Goal: Information Seeking & Learning: Learn about a topic

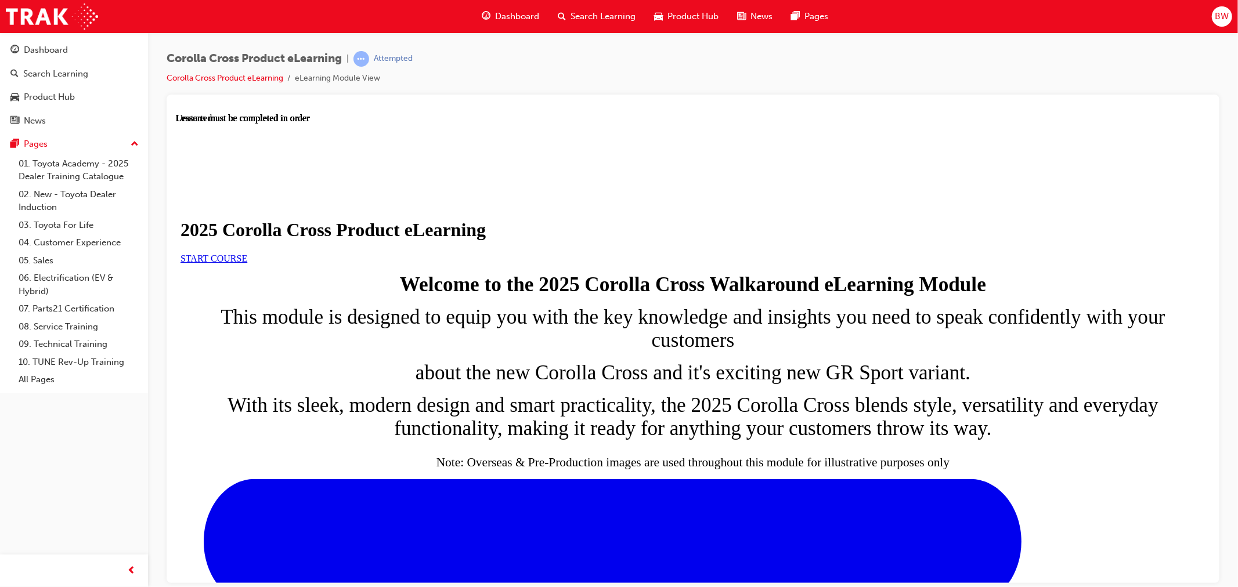
click at [247, 263] on span "START COURSE" at bounding box center [213, 258] width 67 height 10
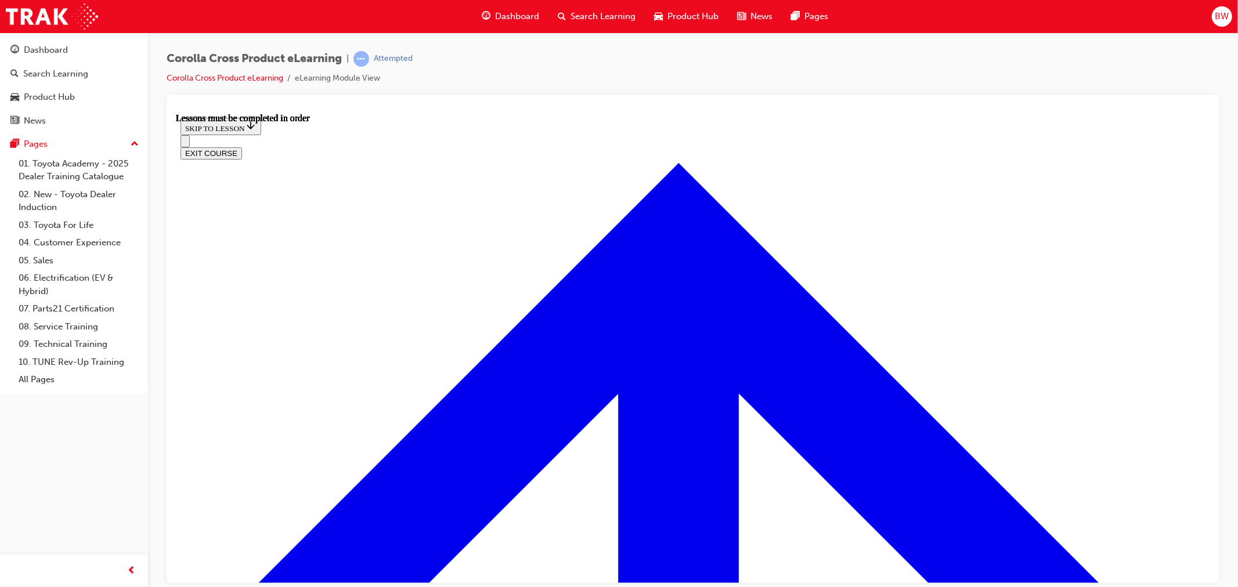
scroll to position [607, 0]
drag, startPoint x: 647, startPoint y: 501, endPoint x: 528, endPoint y: 491, distance: 119.5
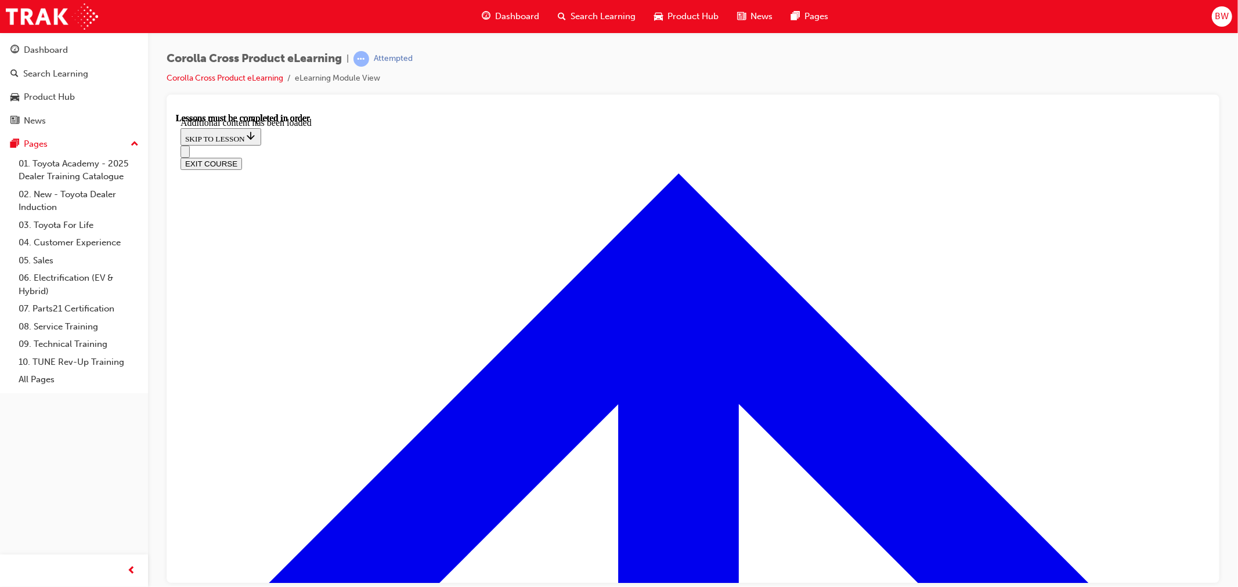
scroll to position [1895, 0]
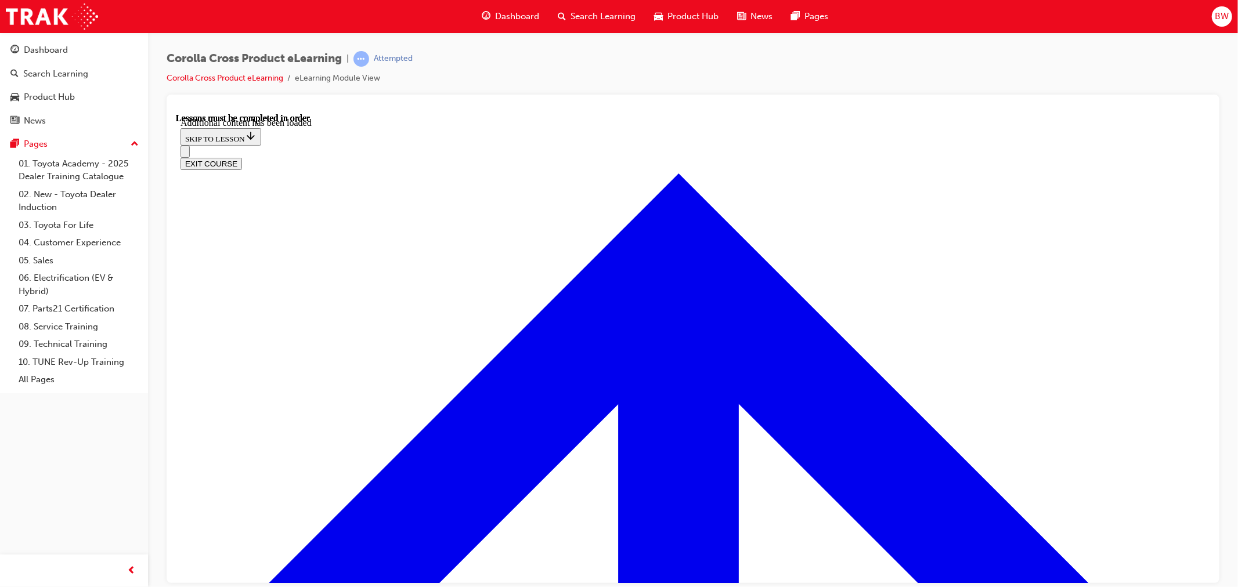
radio input "true"
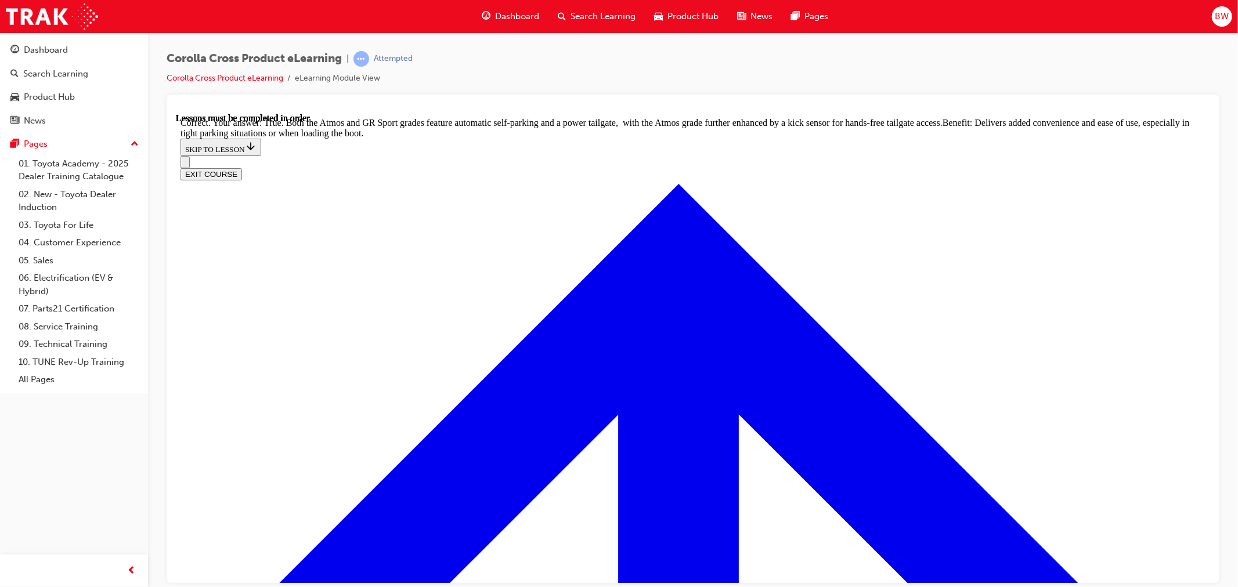
scroll to position [2487, 0]
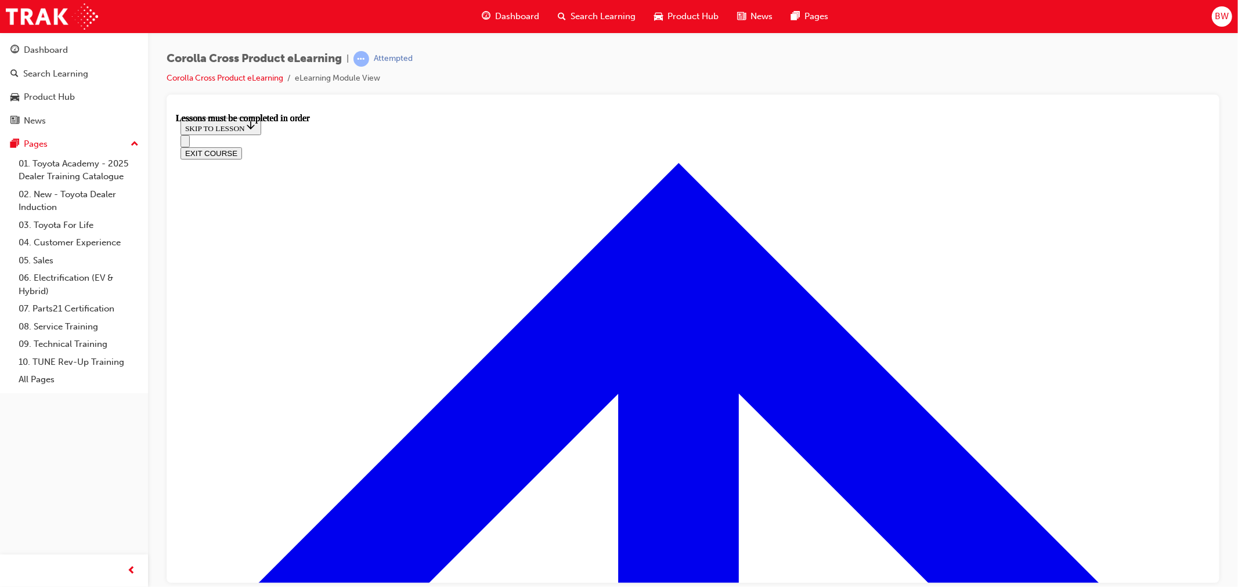
scroll to position [838, 0]
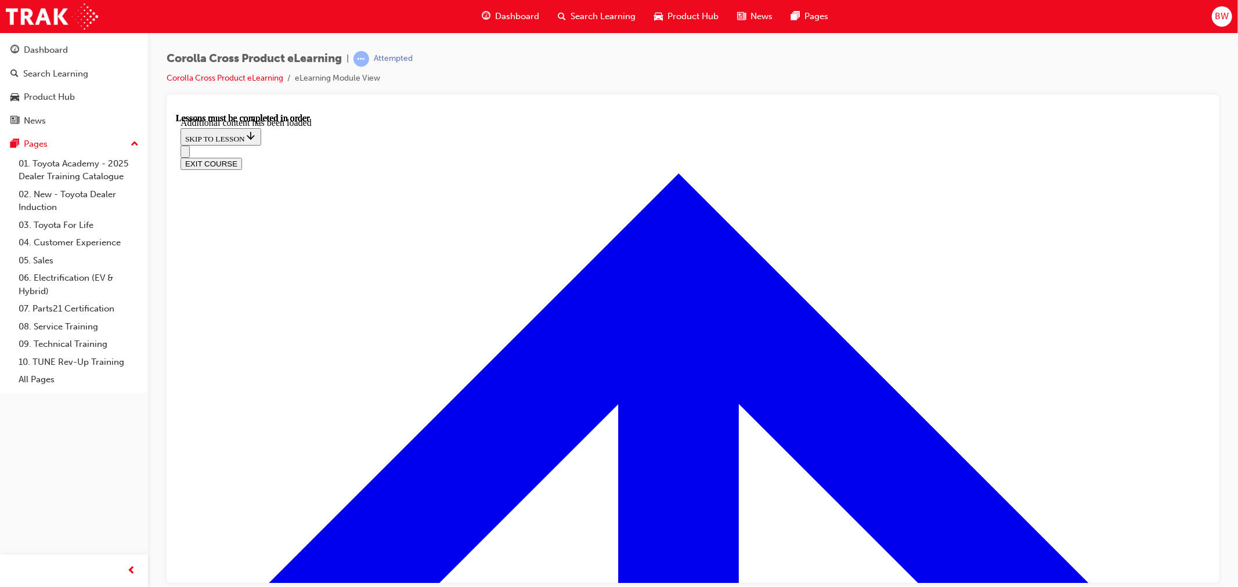
scroll to position [1686, 0]
radio input "true"
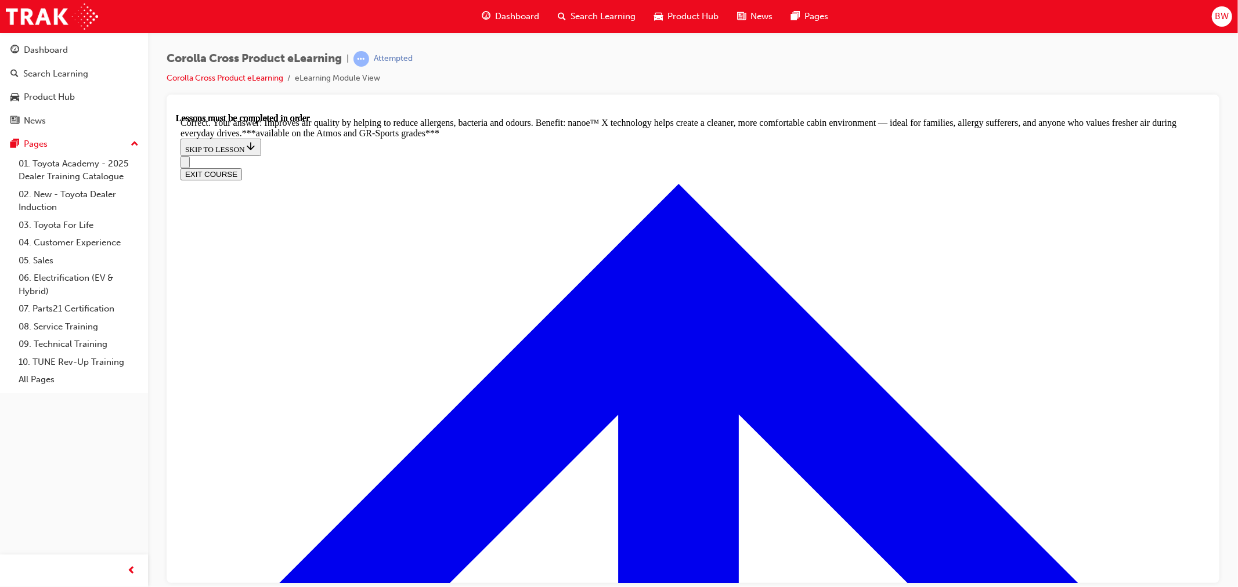
scroll to position [2331, 0]
radio input "true"
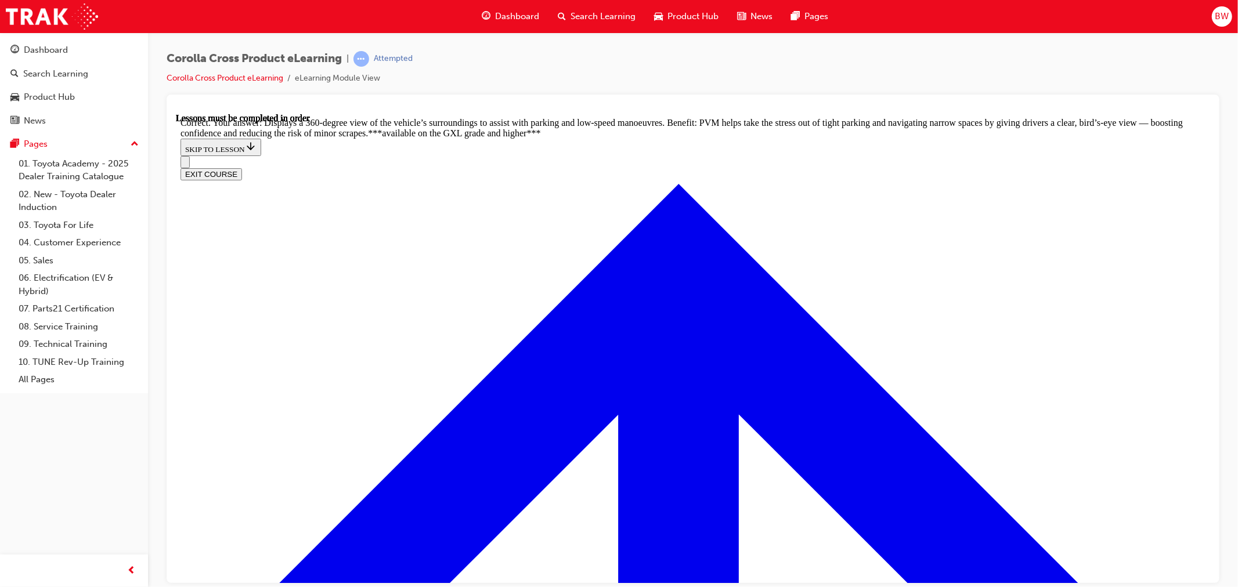
scroll to position [2630, 0]
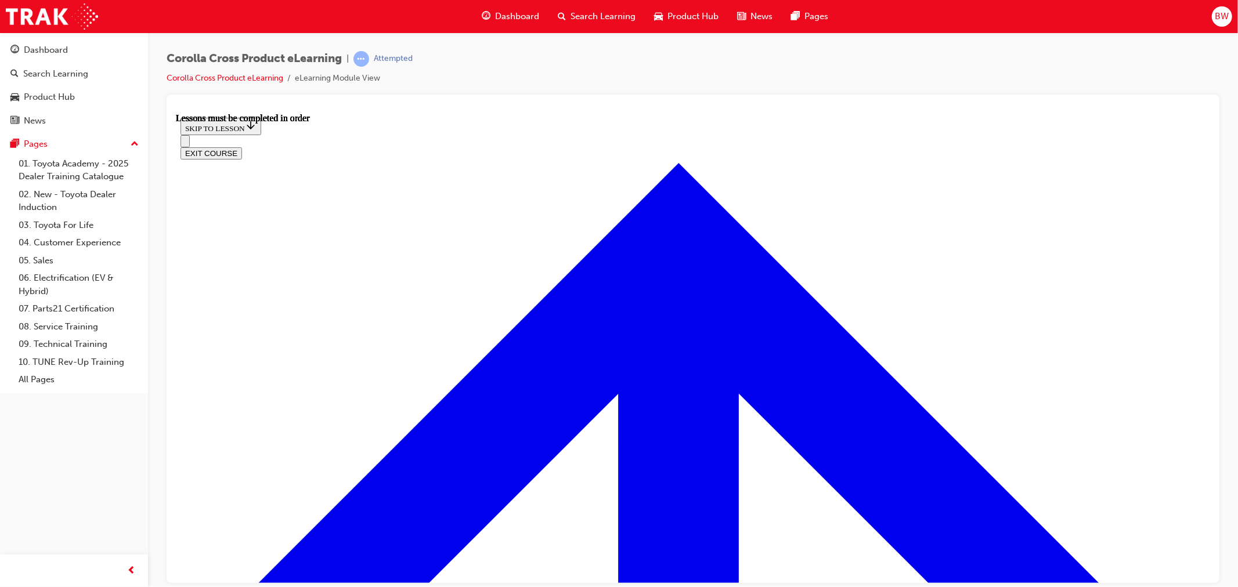
scroll to position [1008, 0]
drag, startPoint x: 684, startPoint y: 199, endPoint x: 679, endPoint y: 201, distance: 6.1
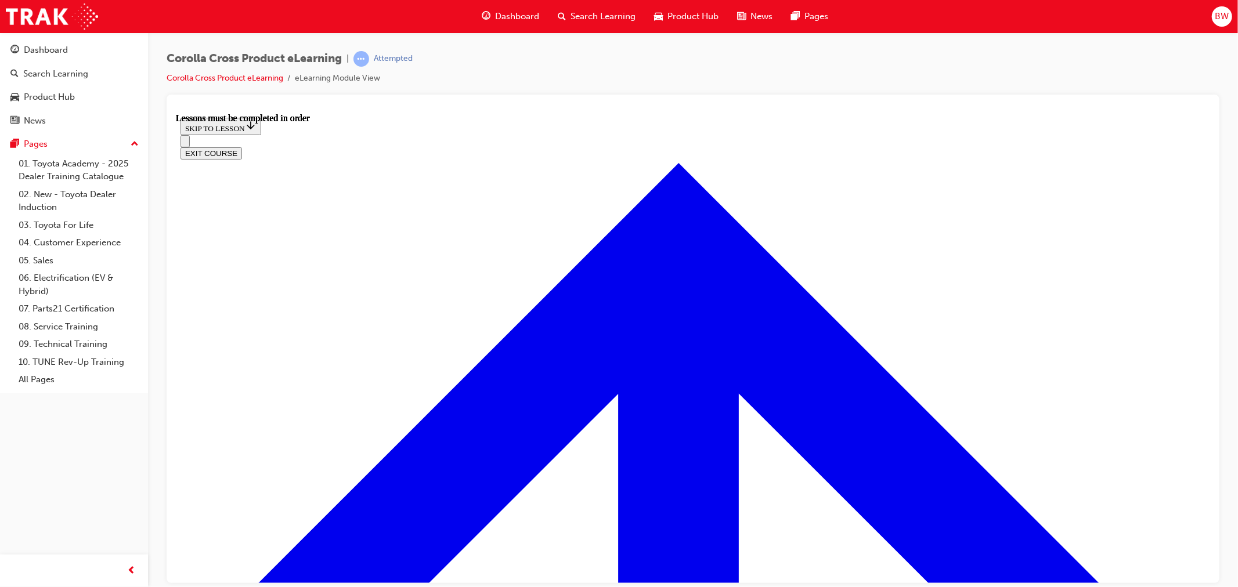
drag, startPoint x: 680, startPoint y: 196, endPoint x: 626, endPoint y: 222, distance: 59.2
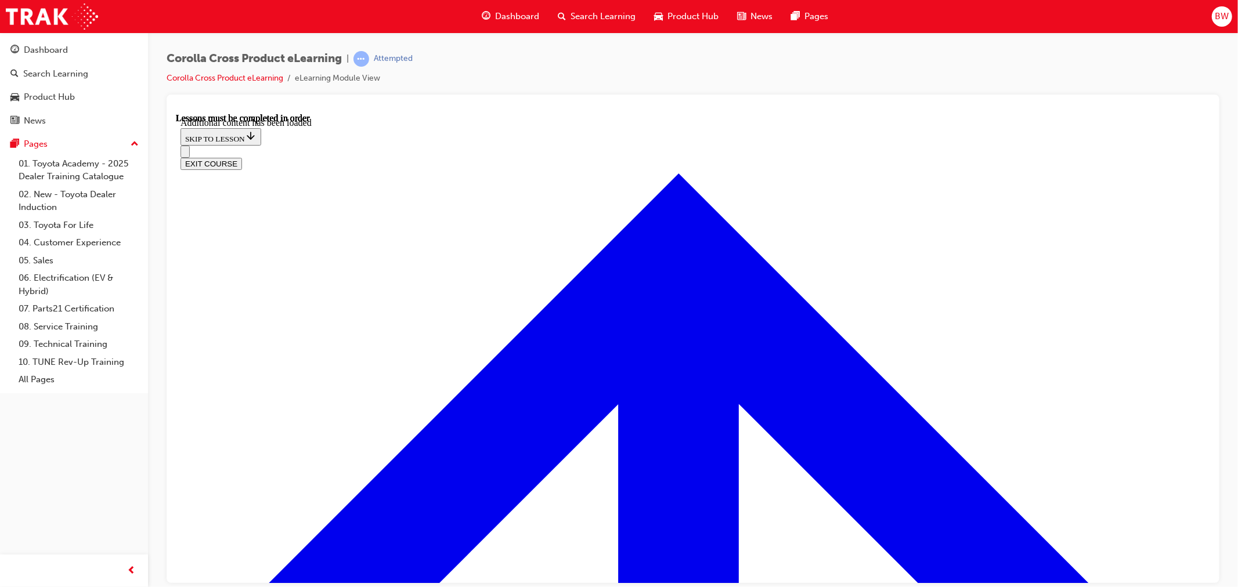
scroll to position [1768, 0]
radio input "true"
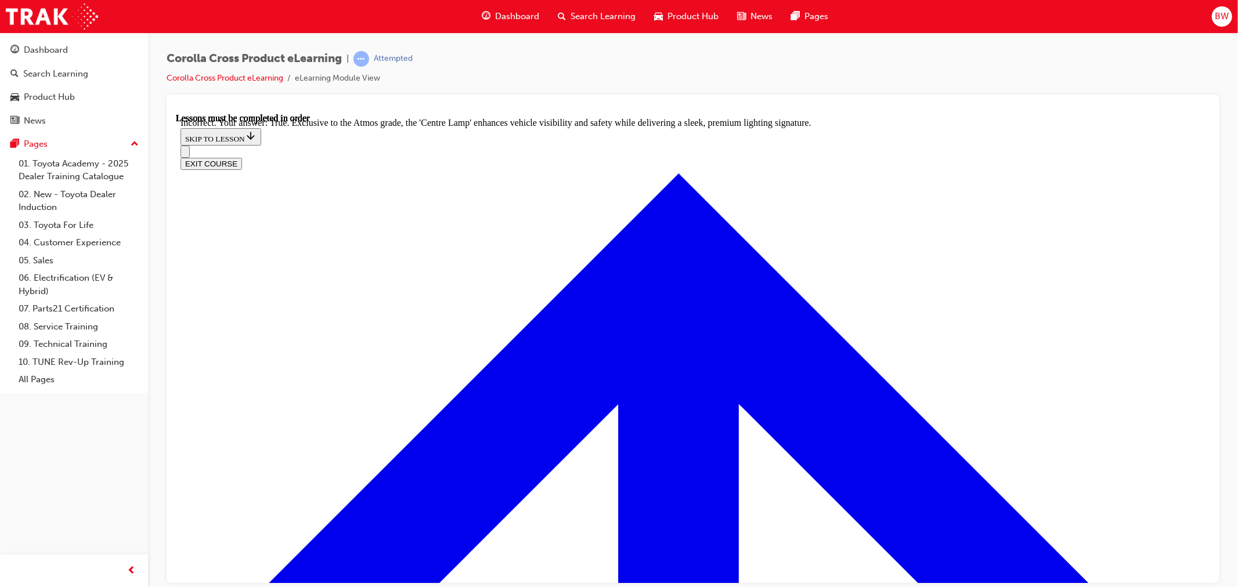
scroll to position [2038, 0]
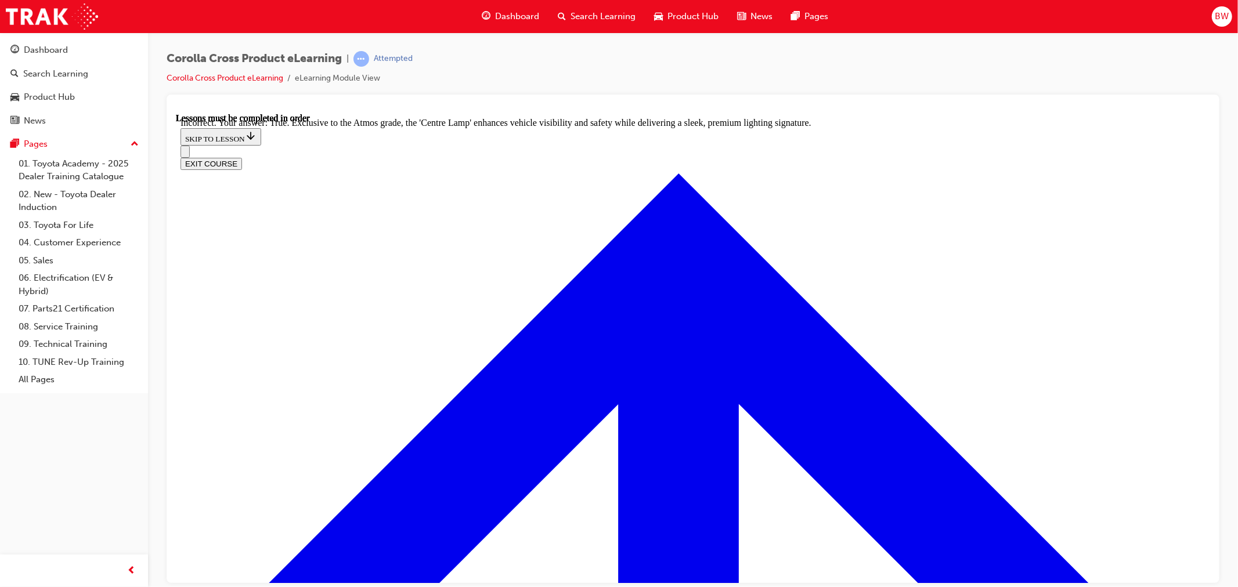
radio input "true"
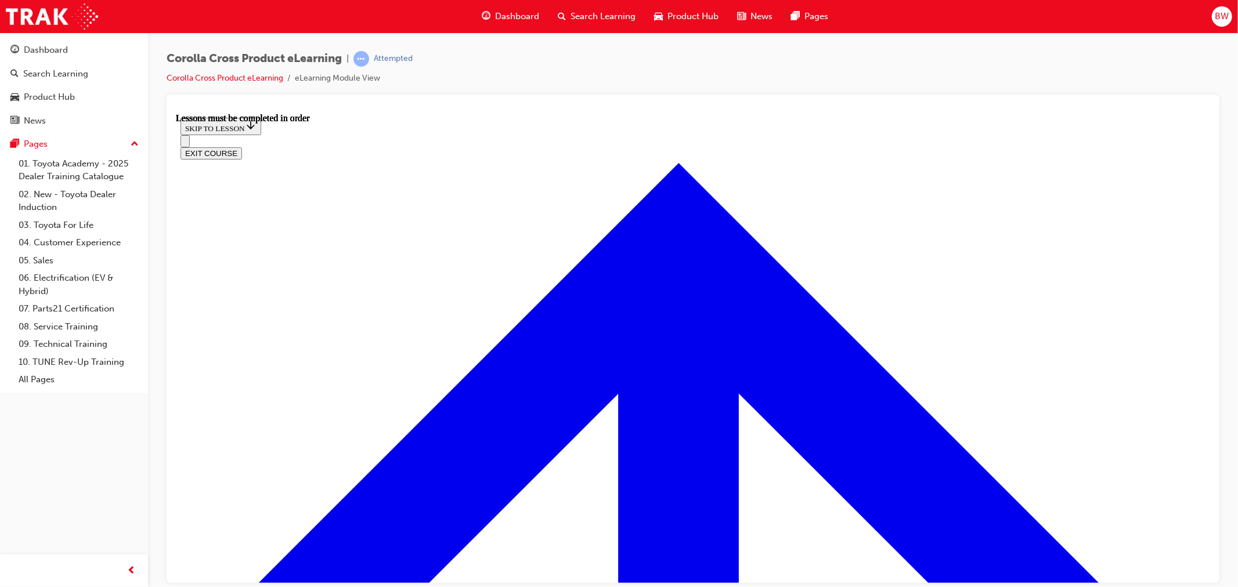
scroll to position [881, 0]
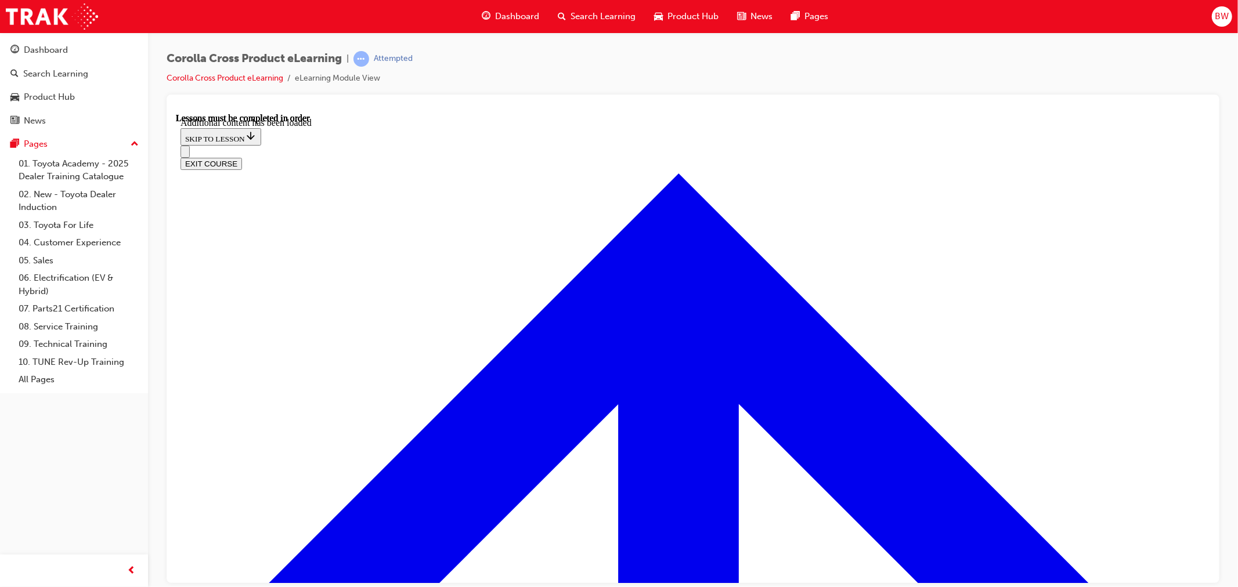
scroll to position [1382, 0]
radio input "true"
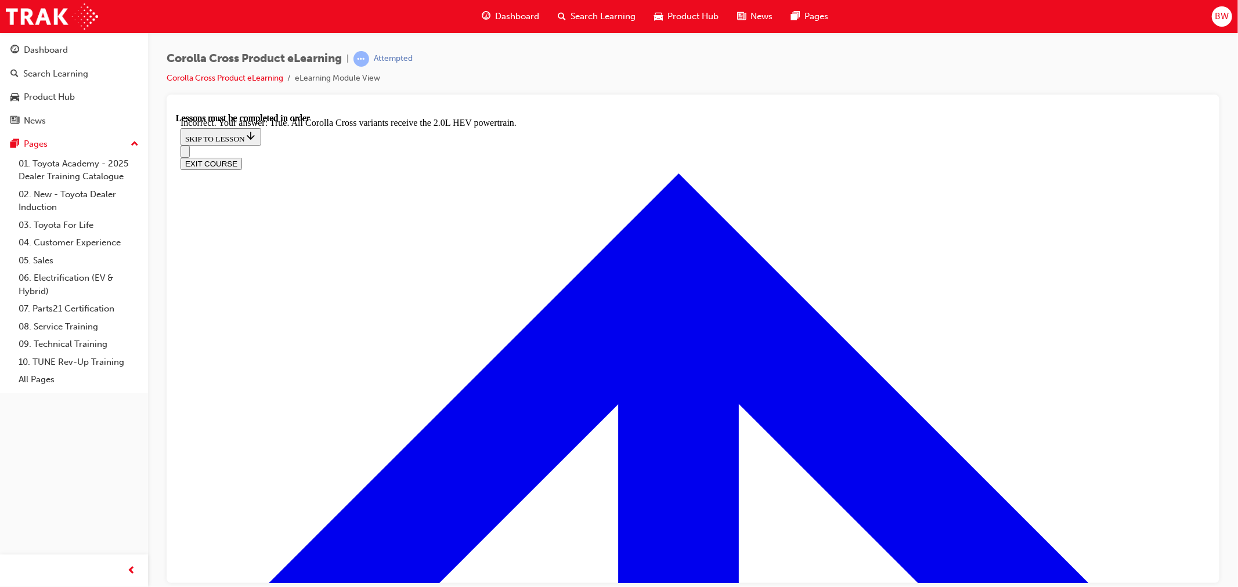
scroll to position [1511, 0]
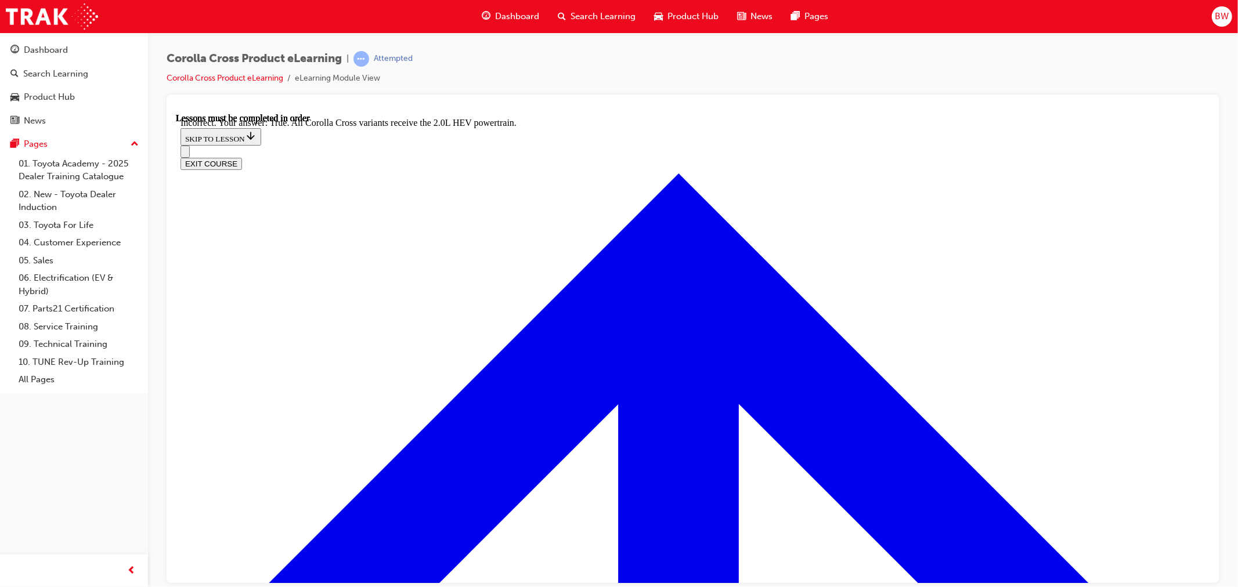
radio input "true"
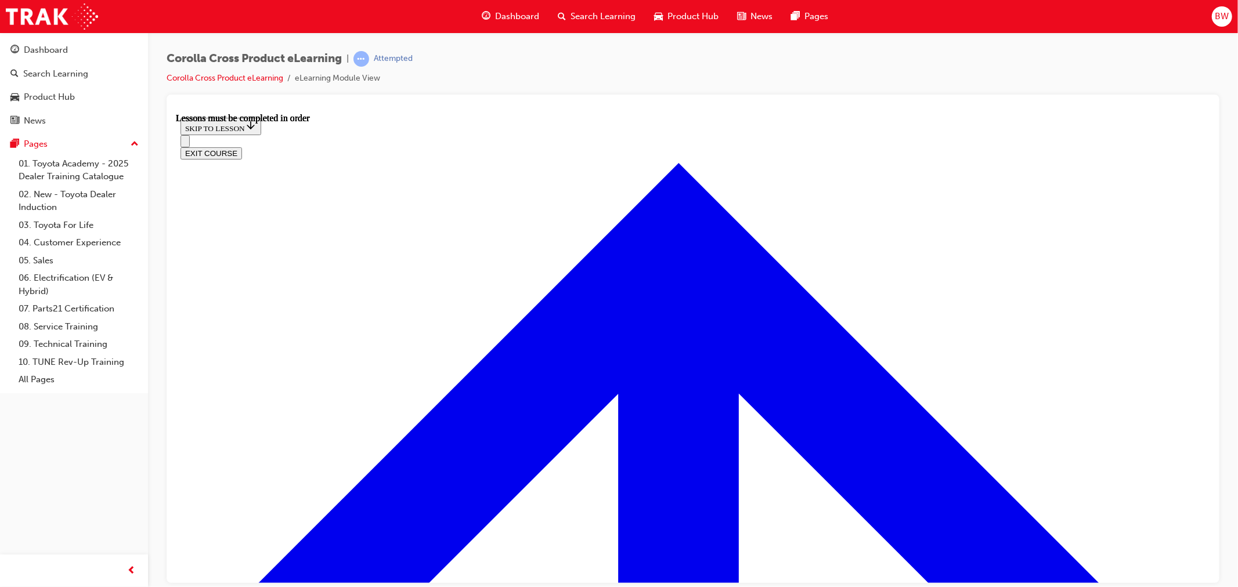
scroll to position [879, 0]
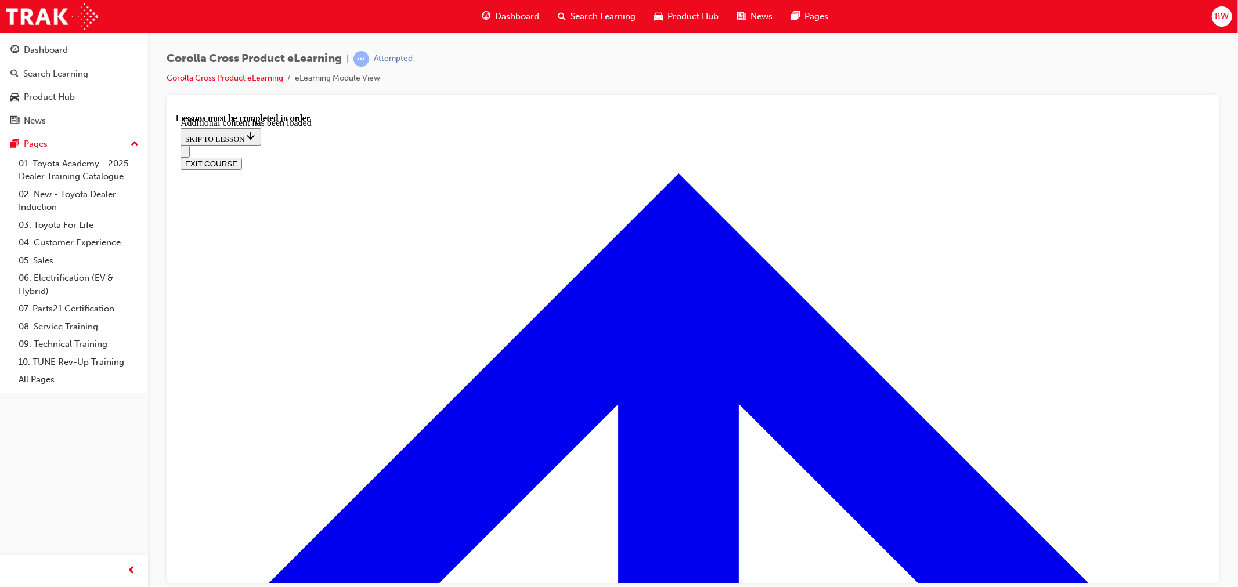
scroll to position [1472, 0]
radio input "true"
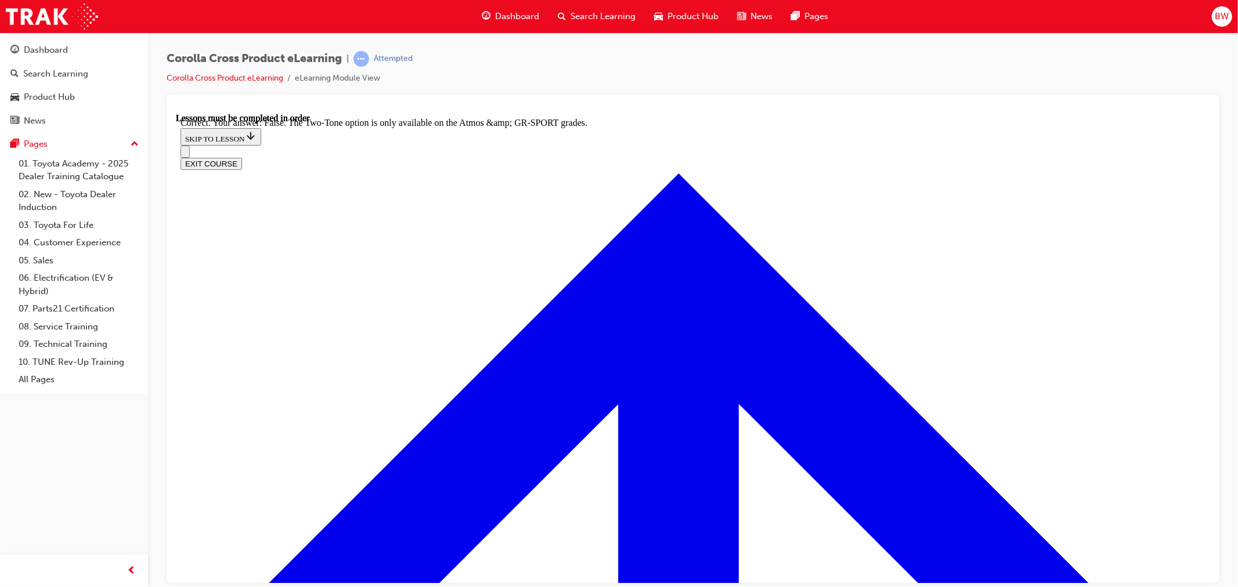
scroll to position [1659, 0]
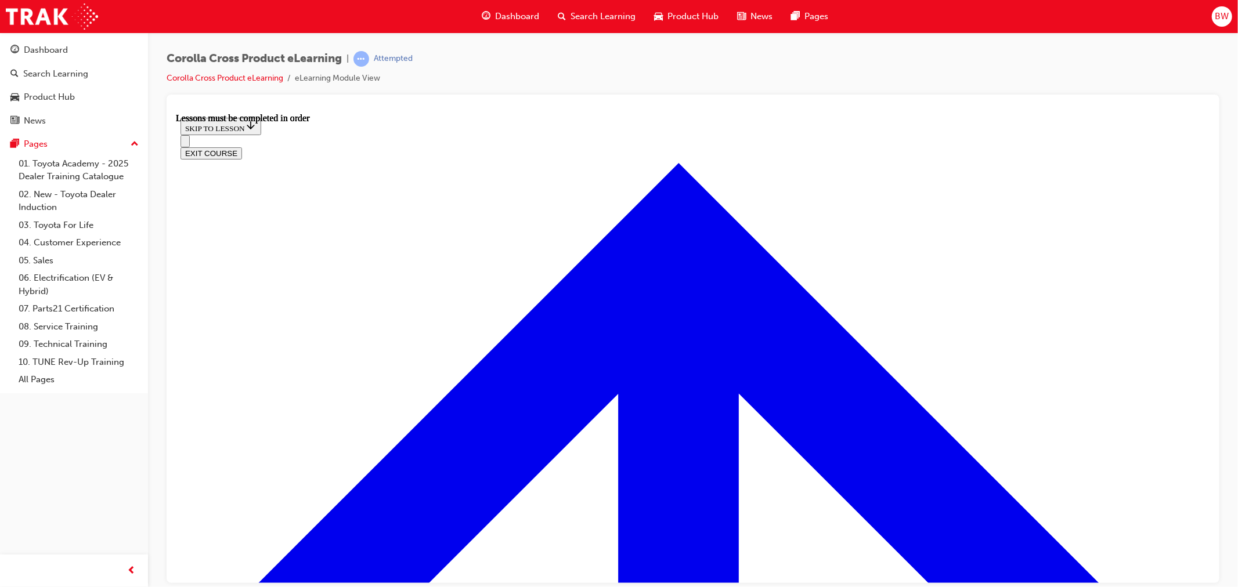
scroll to position [1008, 0]
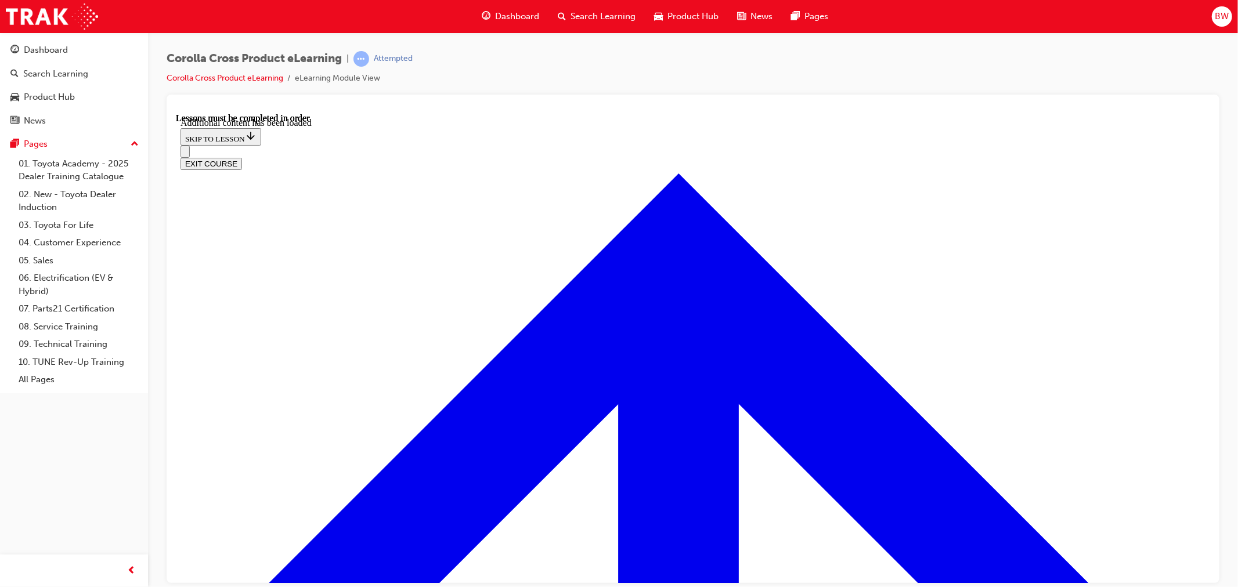
scroll to position [1829, 0]
radio input "true"
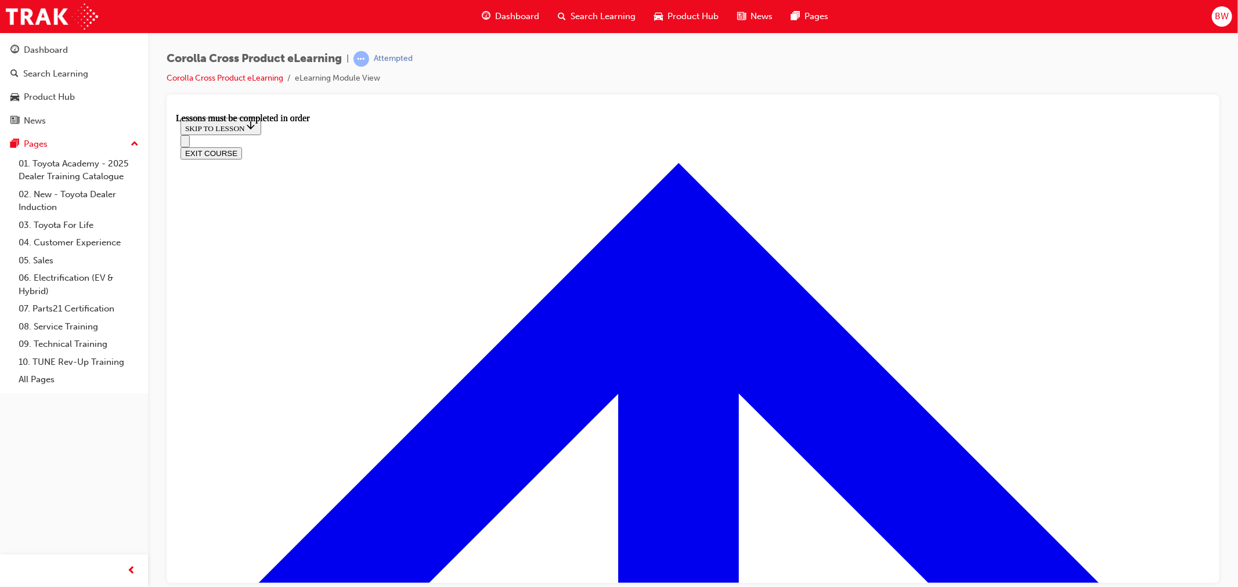
scroll to position [943, 0]
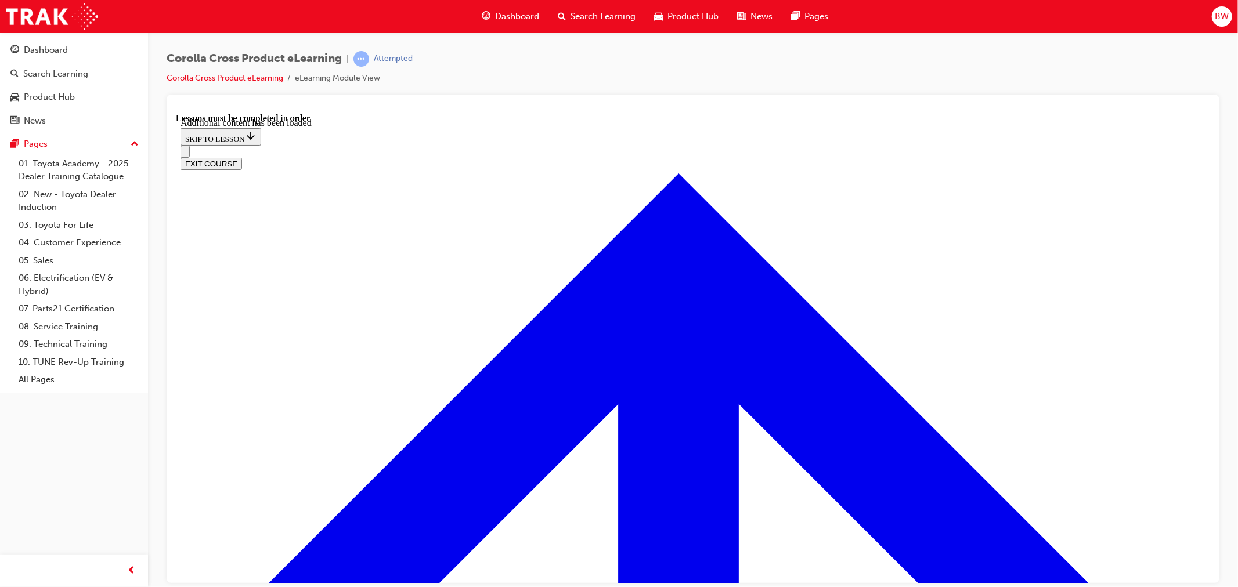
scroll to position [1726, 0]
radio input "true"
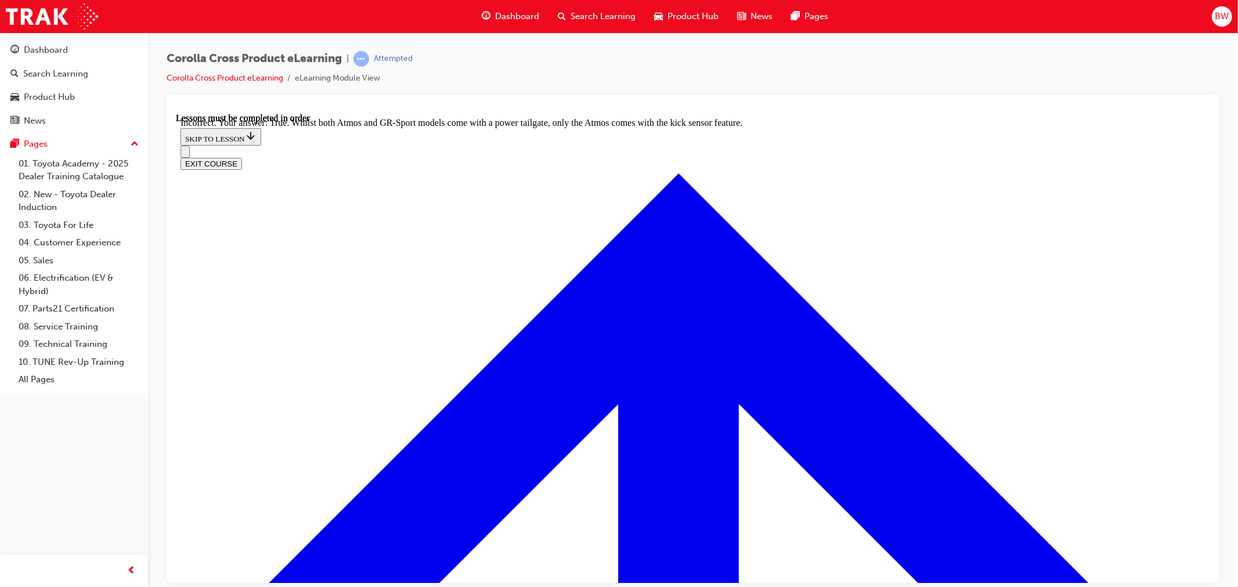
scroll to position [1875, 0]
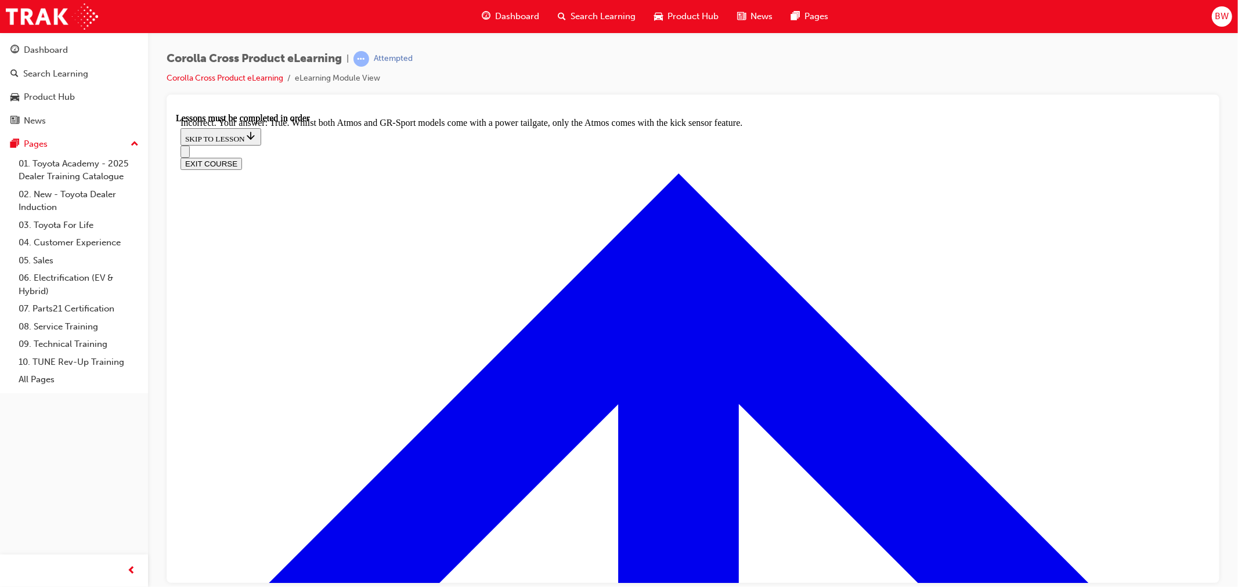
radio input "true"
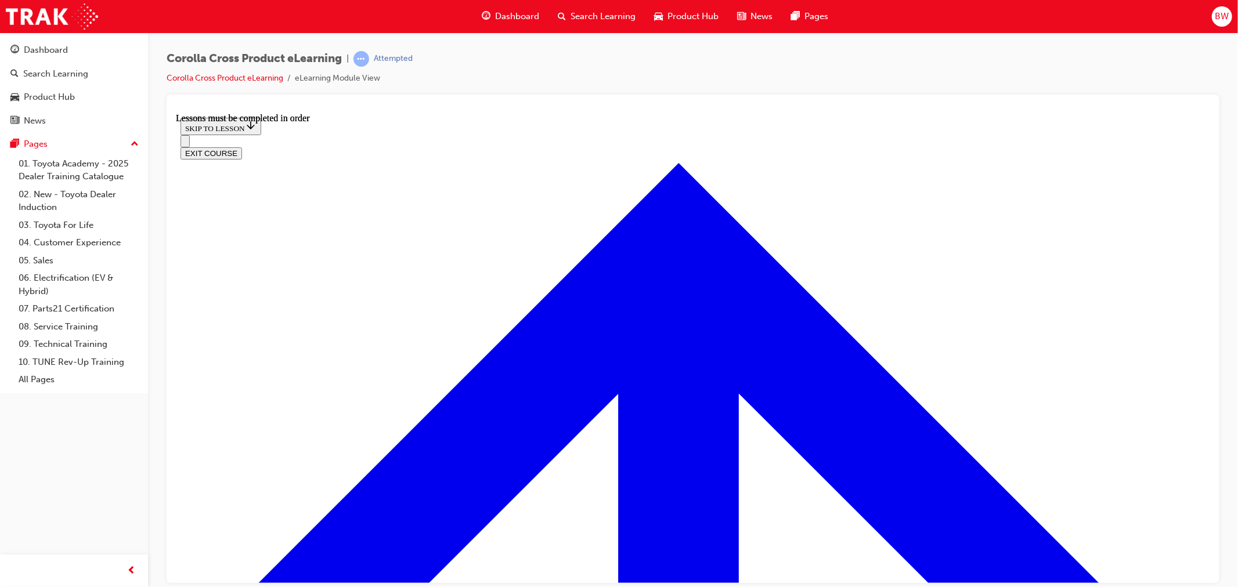
scroll to position [1202, 0]
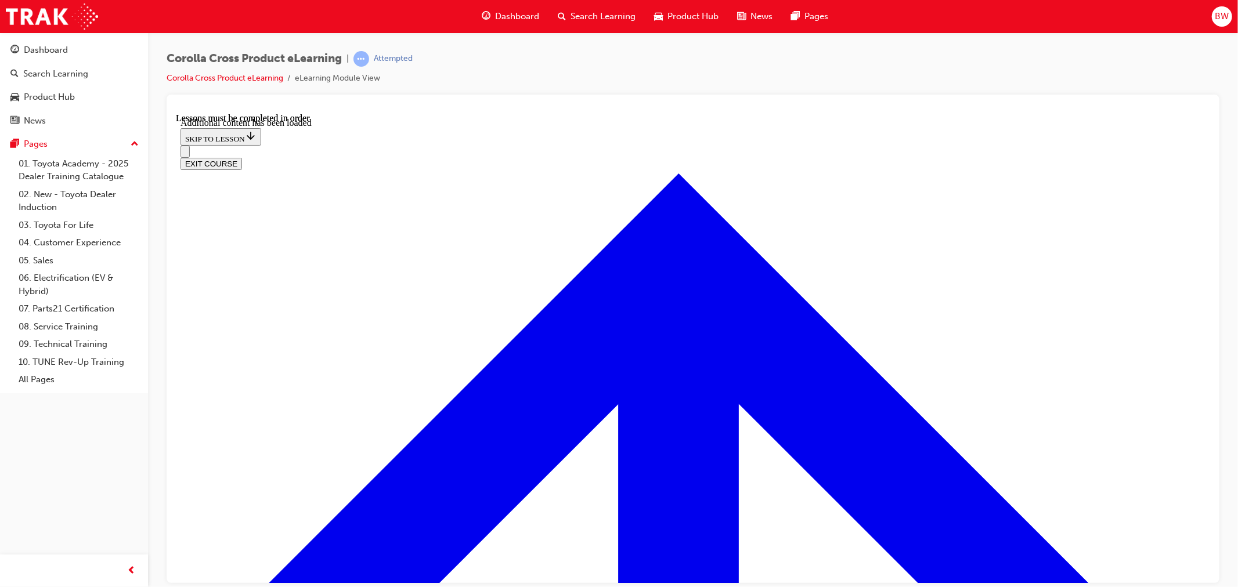
scroll to position [2837, 0]
checkbox input "true"
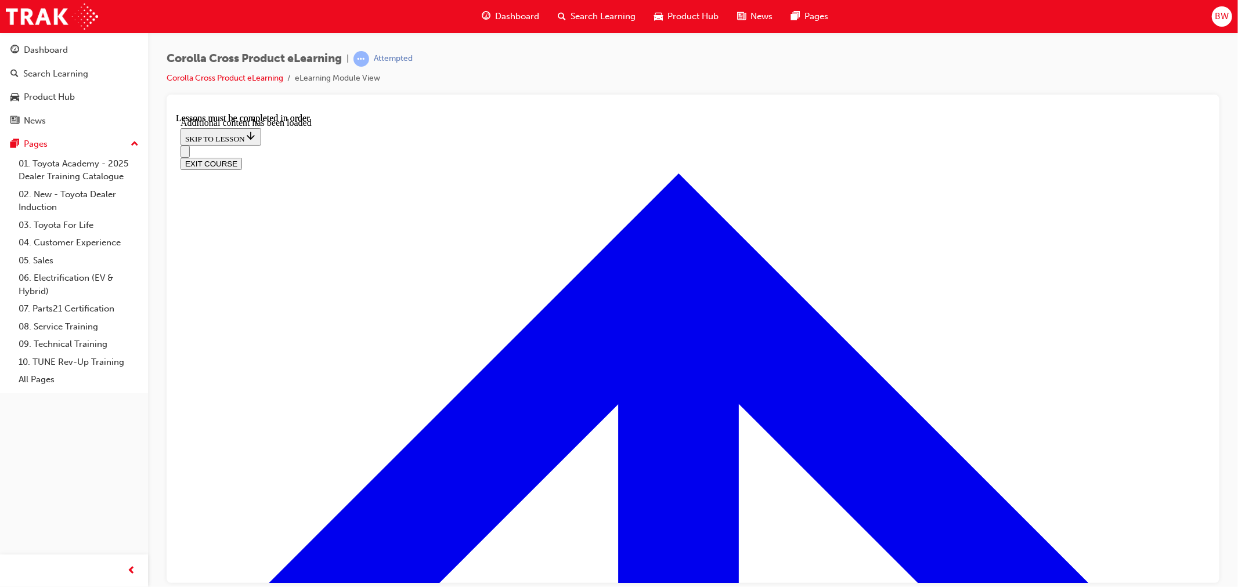
checkbox input "true"
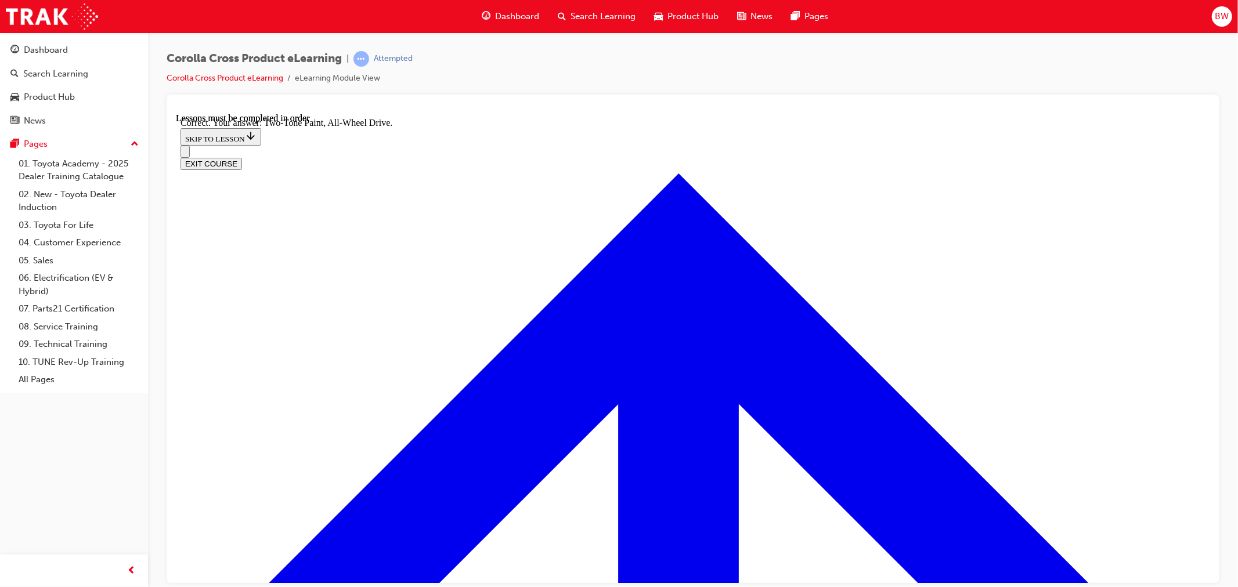
drag, startPoint x: 587, startPoint y: 396, endPoint x: 873, endPoint y: 394, distance: 285.6
radio input "true"
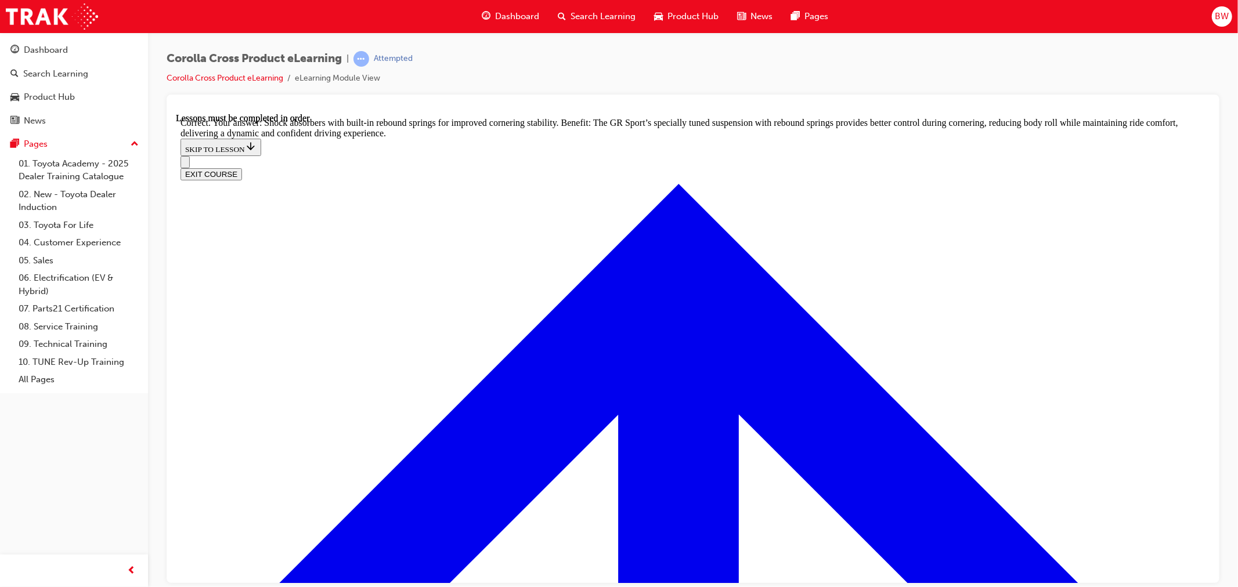
scroll to position [3799, 0]
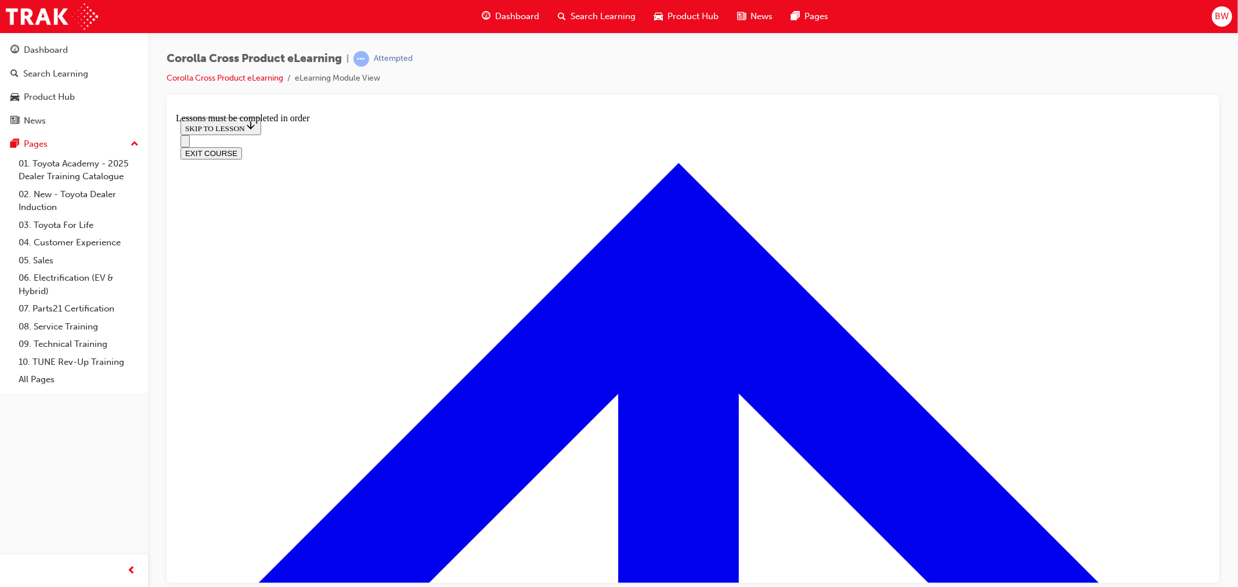
scroll to position [492, 0]
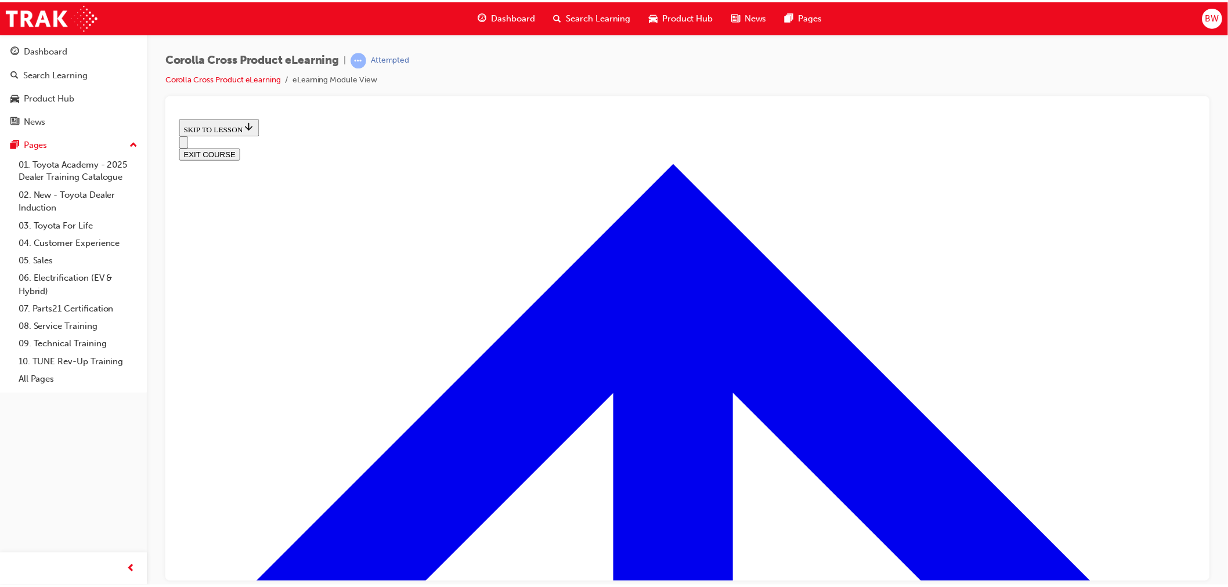
scroll to position [420, 0]
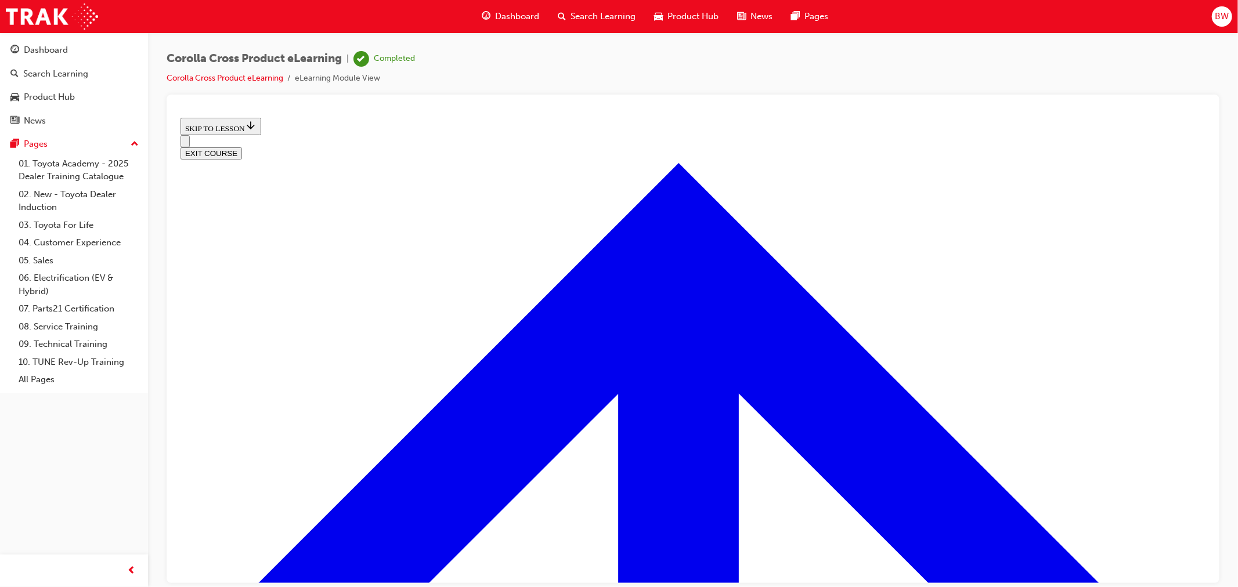
click at [1229, 16] on div "BW" at bounding box center [1222, 16] width 20 height 20
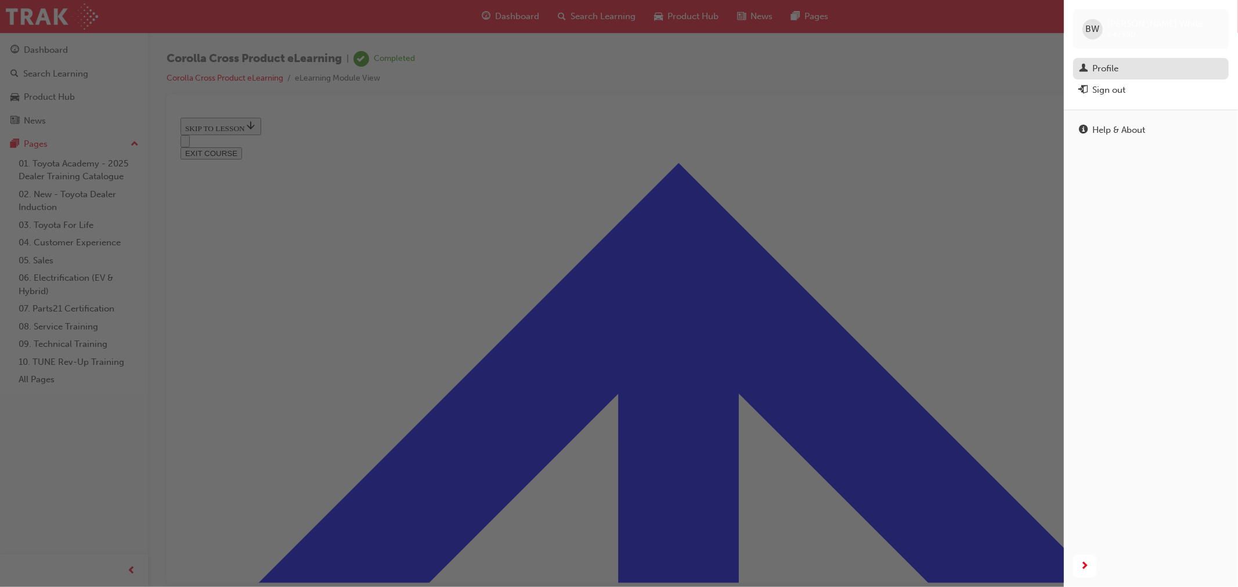
click at [1113, 66] on div "Profile" at bounding box center [1106, 68] width 26 height 13
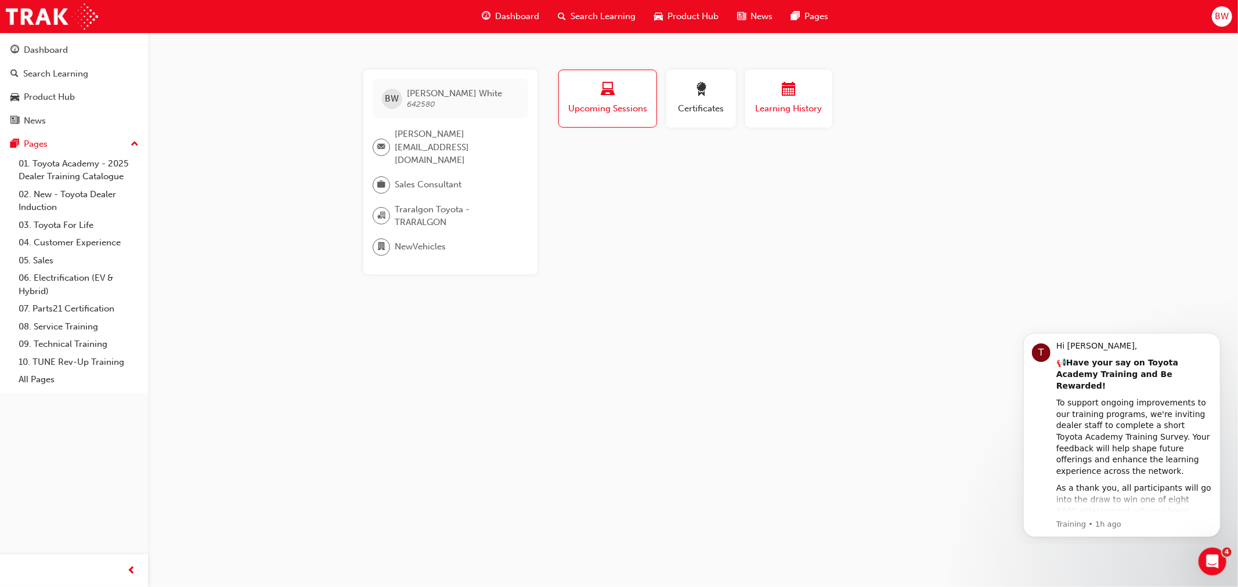
click at [774, 115] on button "Learning History" at bounding box center [788, 99] width 87 height 58
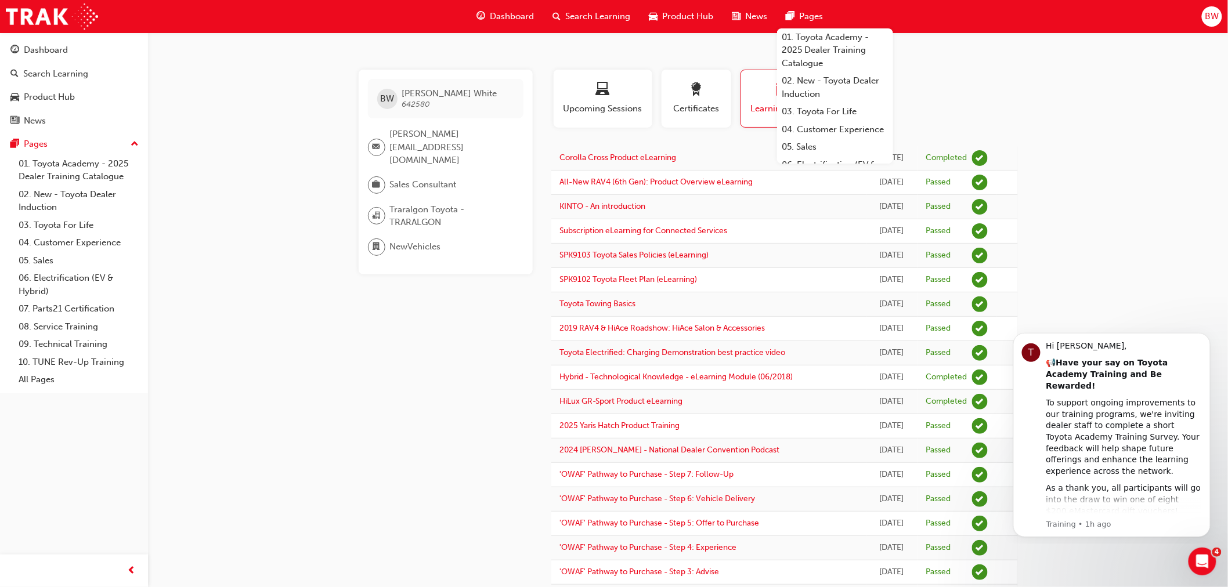
click at [1209, 16] on span "BW" at bounding box center [1212, 16] width 14 height 13
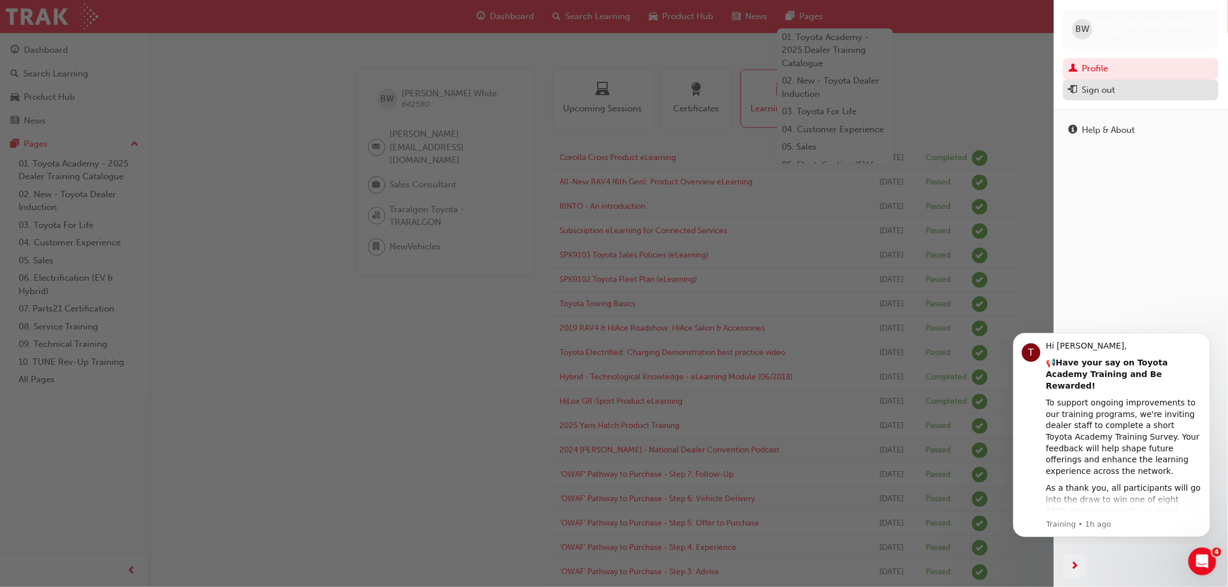
click at [1113, 89] on div "Sign out" at bounding box center [1099, 90] width 33 height 13
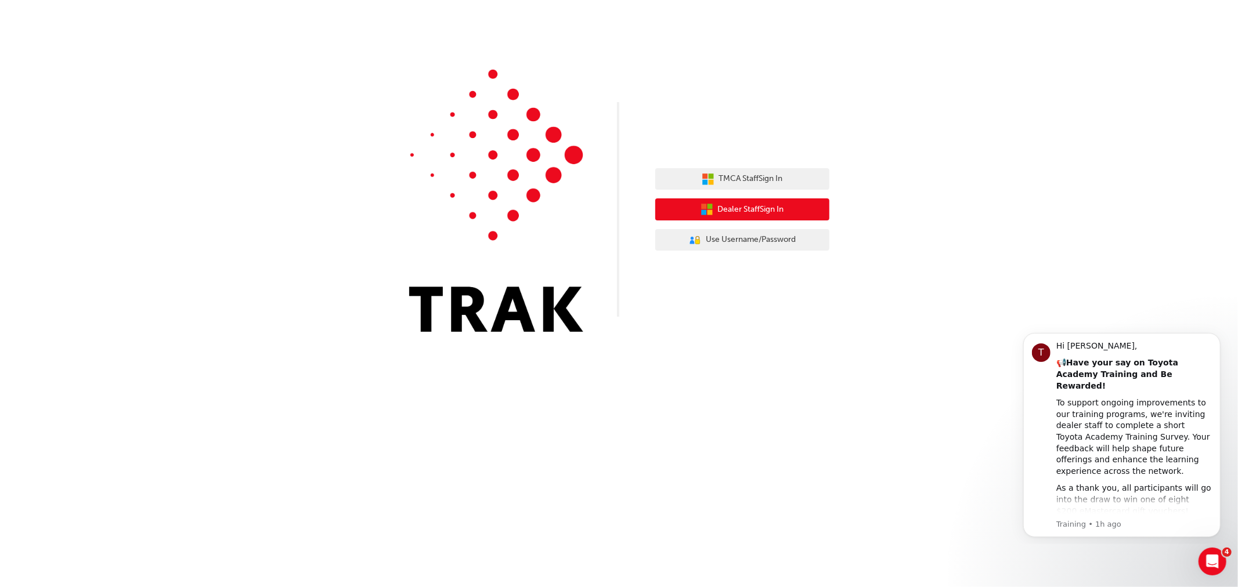
click at [745, 207] on span "Dealer Staff Sign In" at bounding box center [751, 209] width 66 height 13
